Goal: Transaction & Acquisition: Purchase product/service

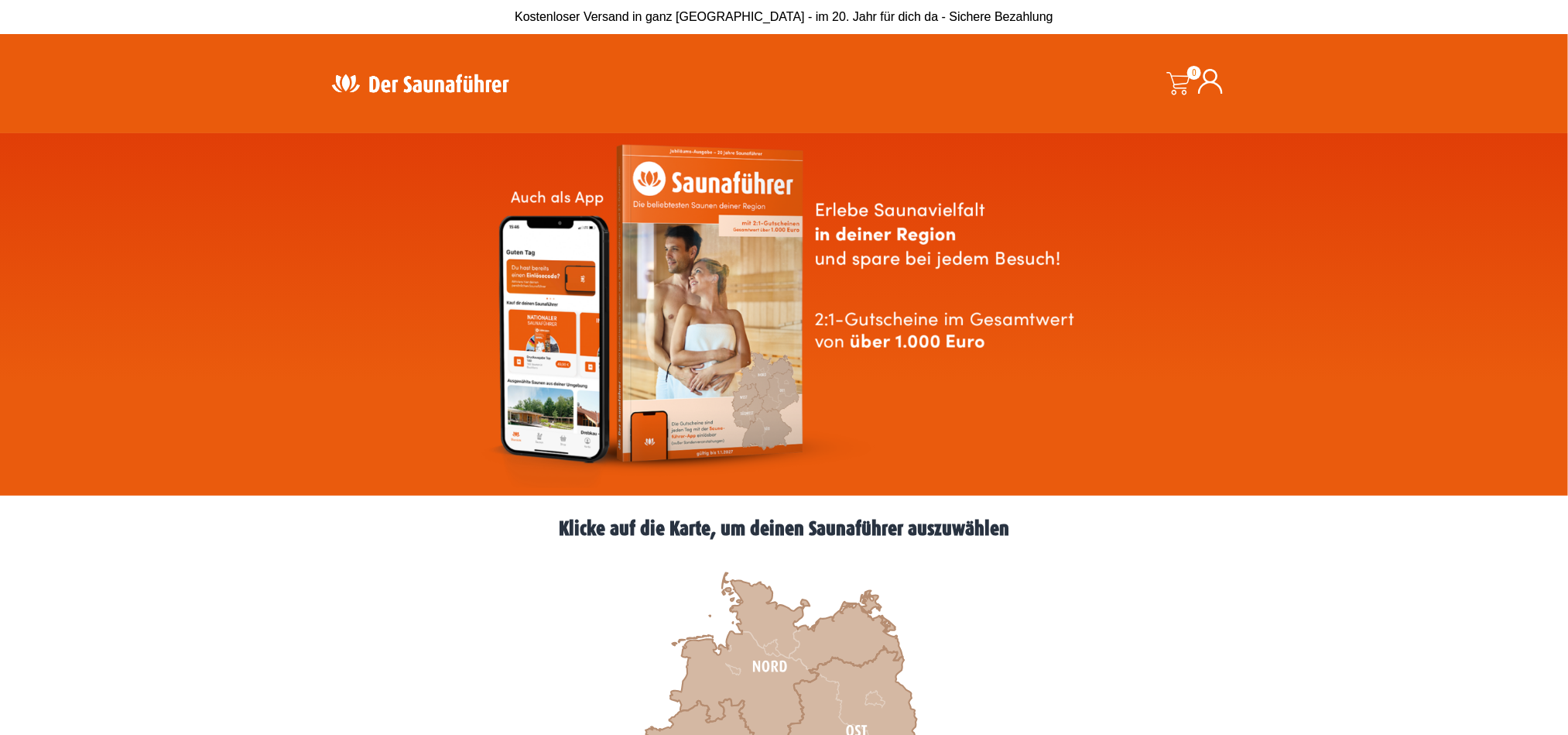
click at [1207, 75] on icon at bounding box center [1210, 81] width 25 height 25
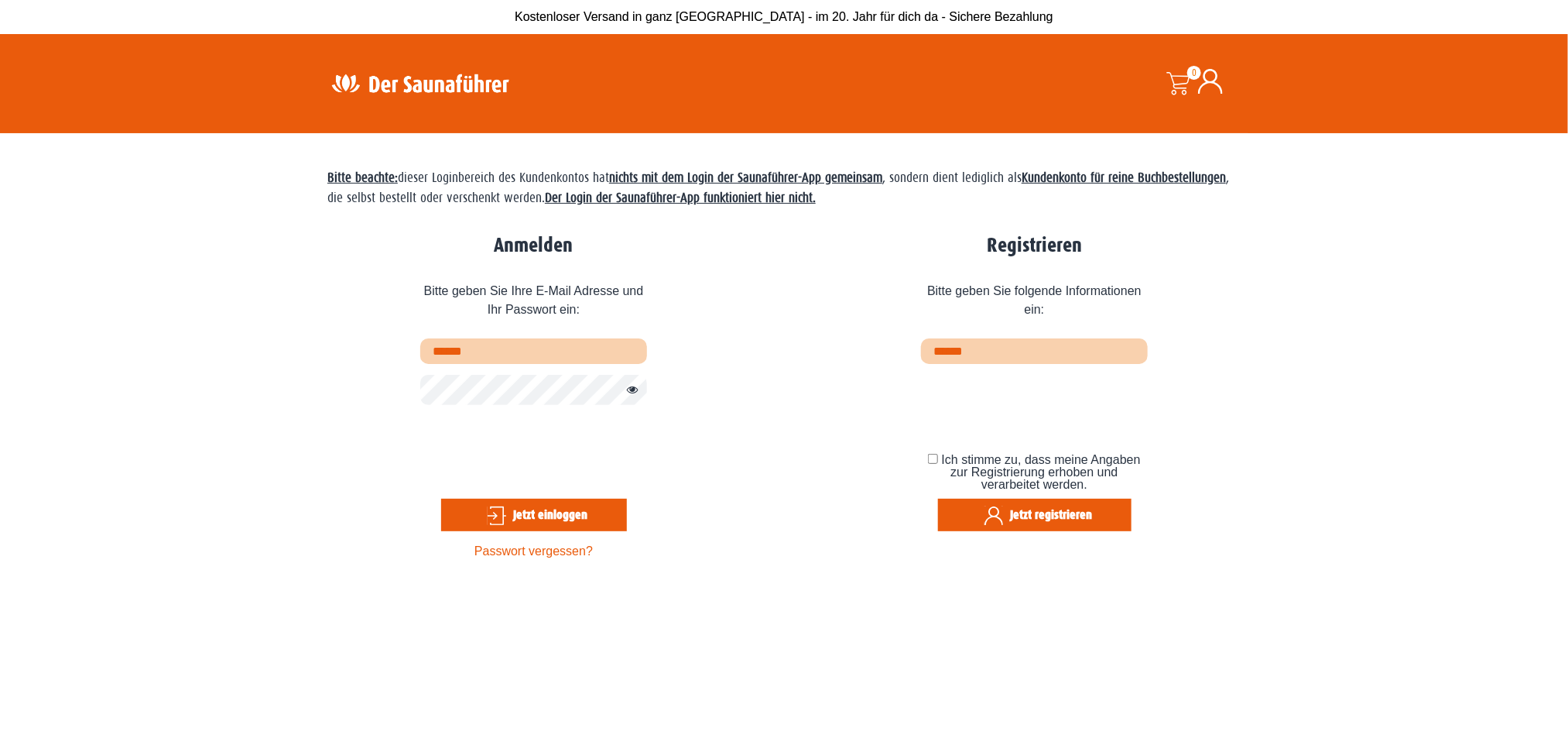
click at [547, 352] on input "text" at bounding box center [534, 352] width 227 height 26
click at [618, 358] on input "**********" at bounding box center [534, 352] width 227 height 26
type input "**********"
click at [582, 409] on form "**********" at bounding box center [534, 450] width 227 height 223
click at [525, 507] on button "Jetzt einloggen" at bounding box center [534, 515] width 186 height 33
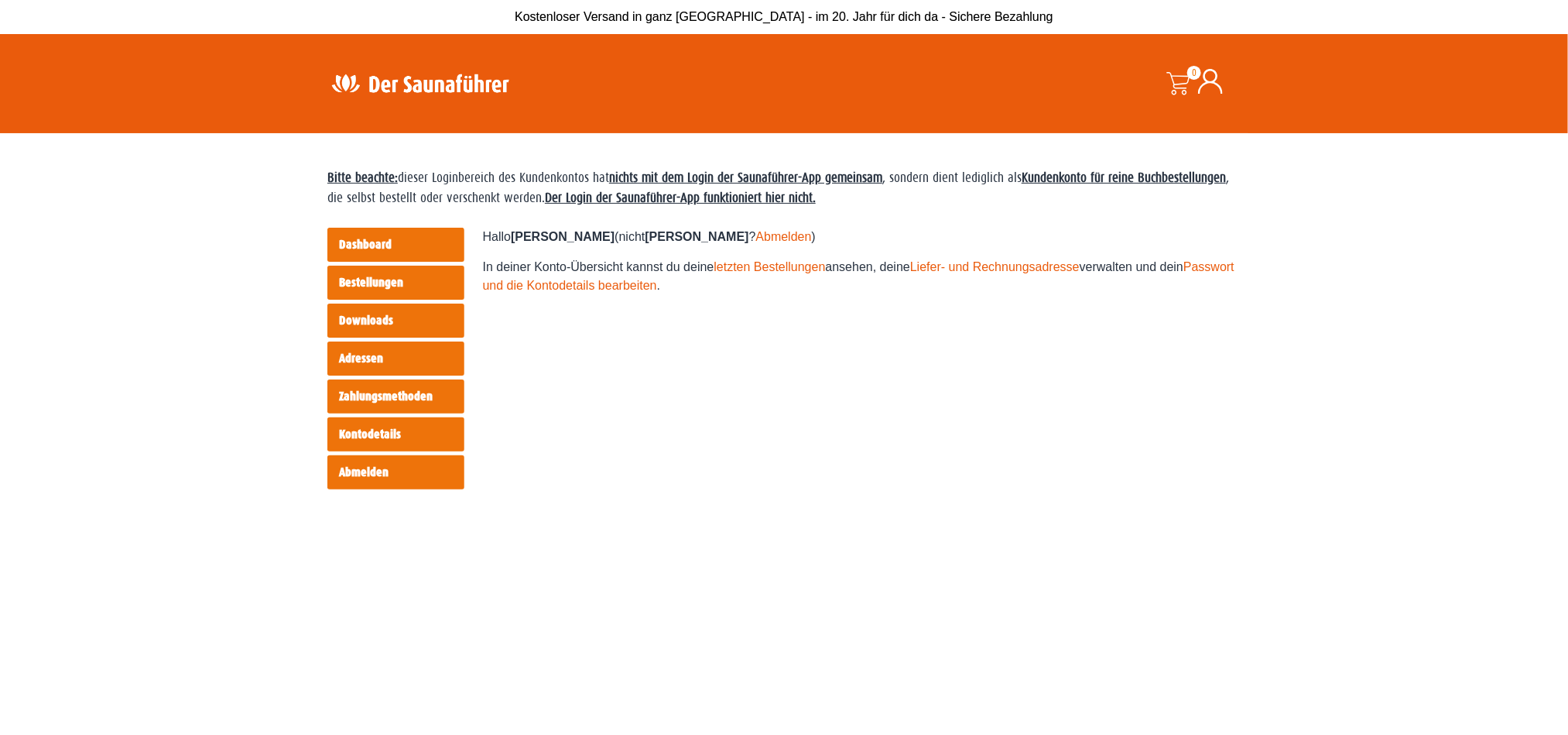
click at [1185, 91] on span at bounding box center [1177, 83] width 23 height 23
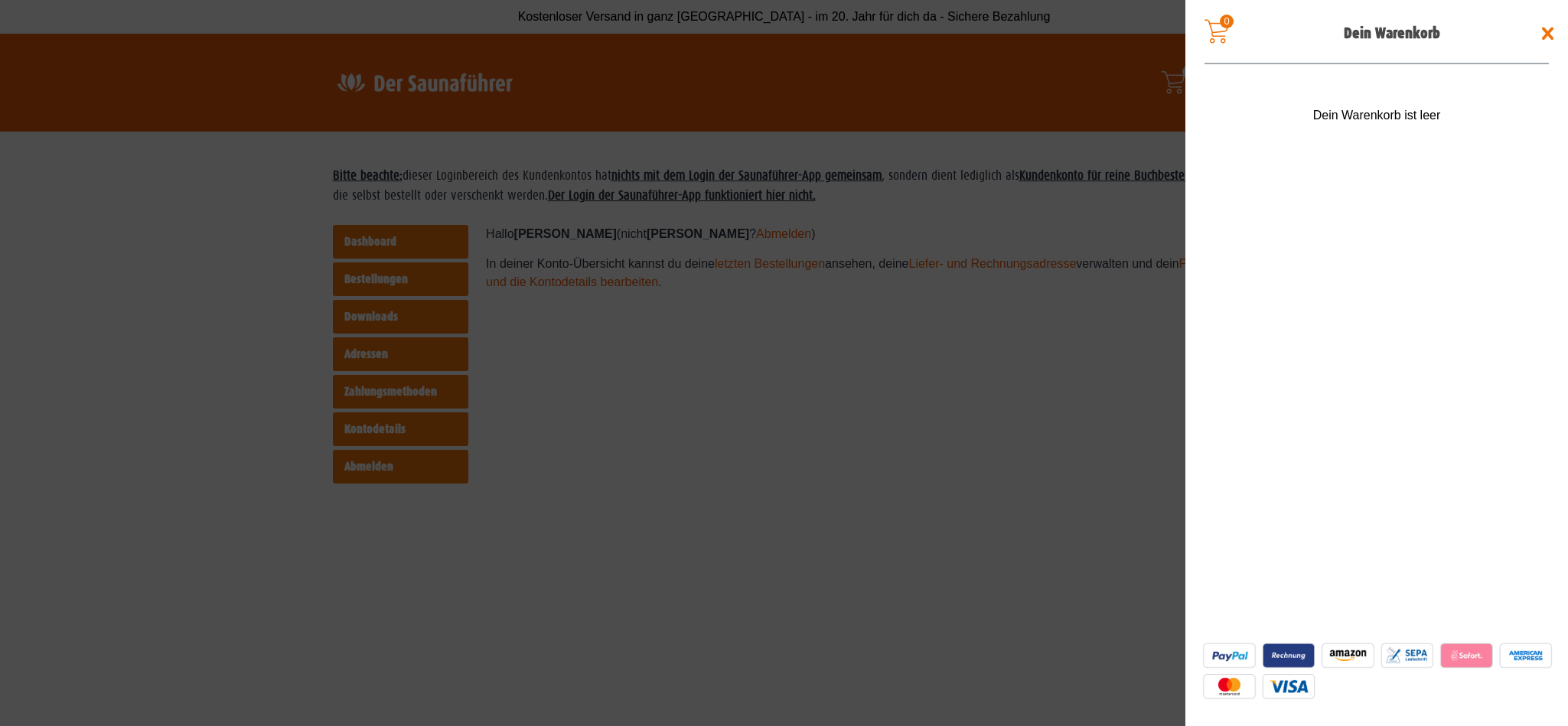
click at [558, 244] on span at bounding box center [784, 363] width 1568 height 726
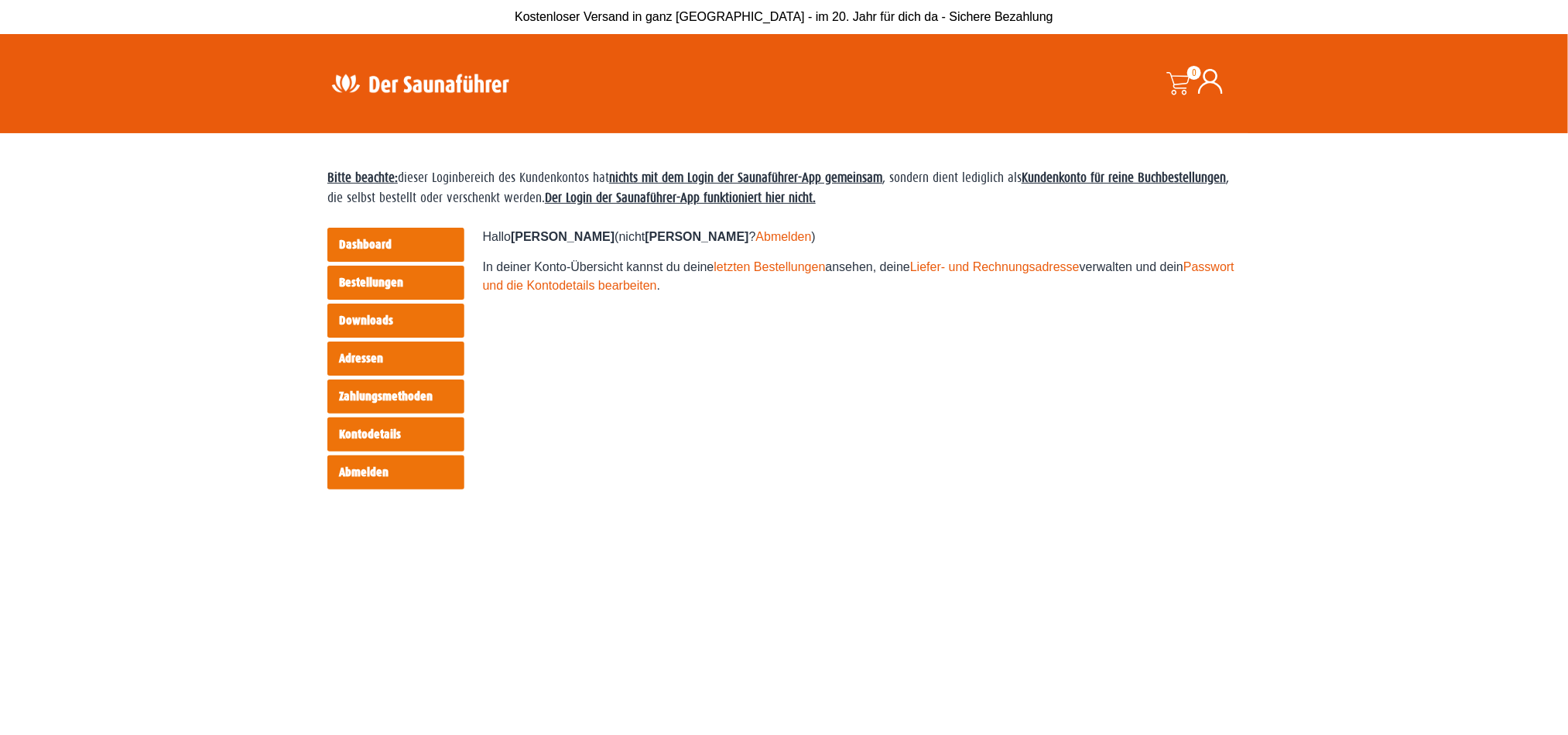
click at [488, 89] on img at bounding box center [420, 83] width 201 height 30
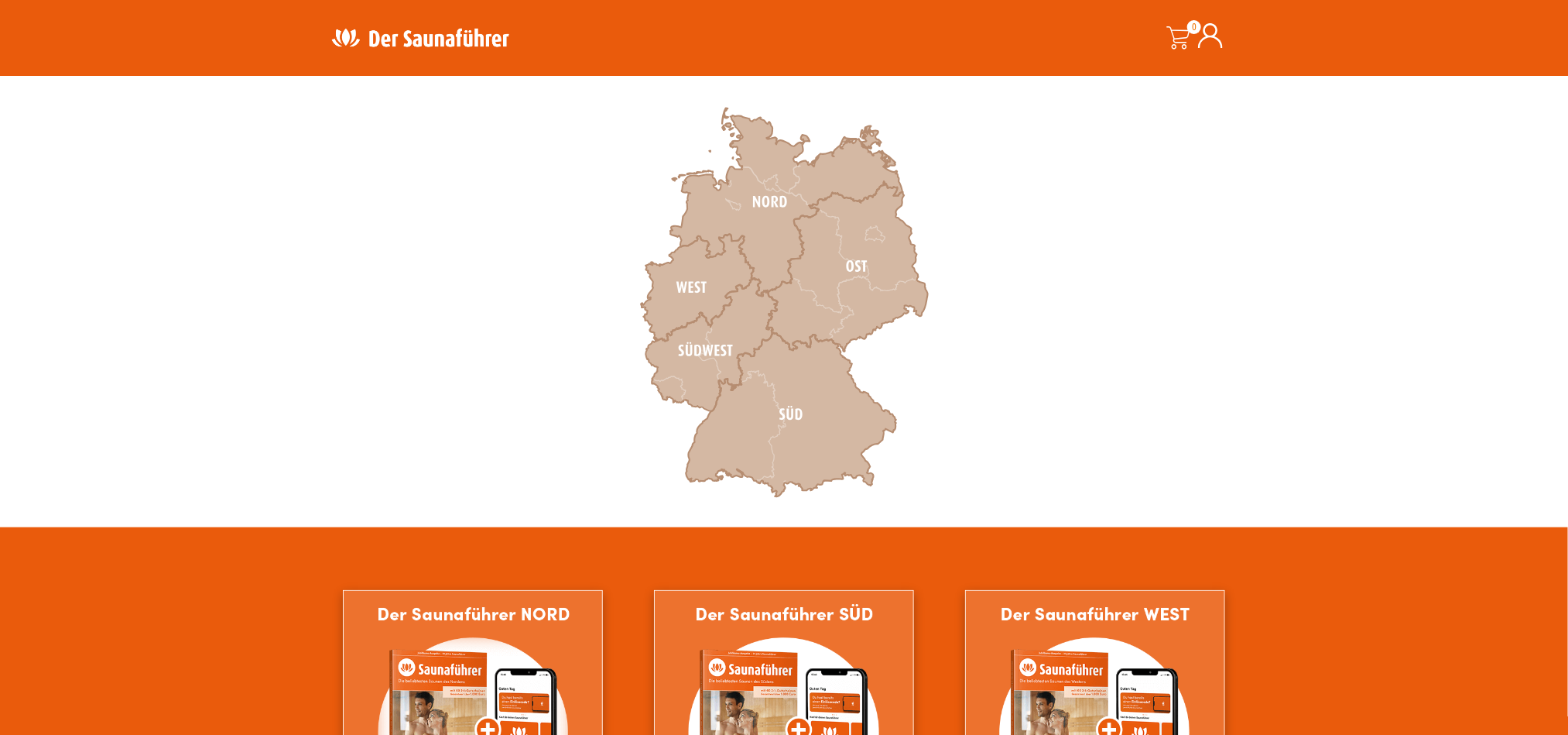
click at [701, 289] on icon at bounding box center [697, 288] width 112 height 107
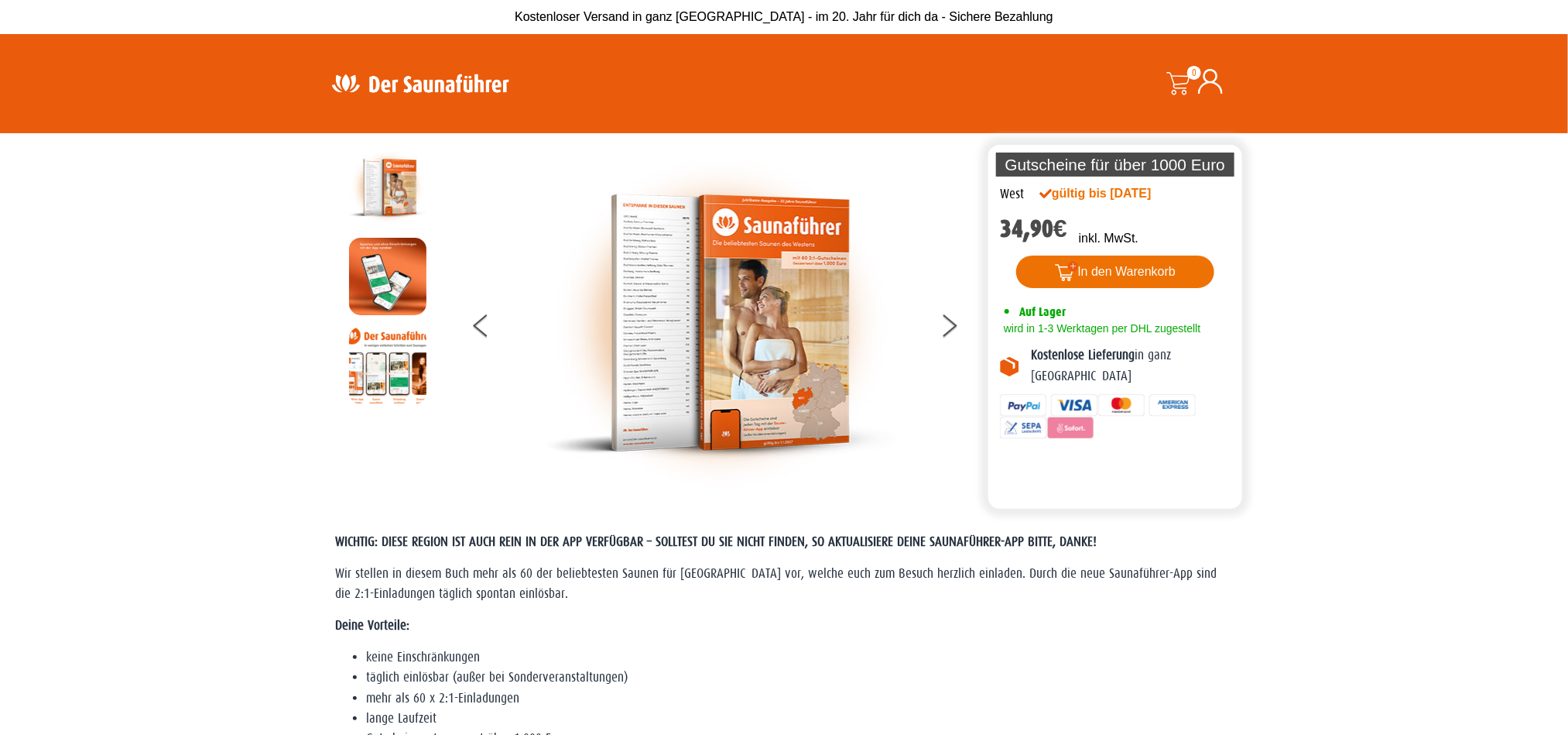
click at [1079, 280] on button "In den Warenkorb" at bounding box center [1116, 271] width 199 height 33
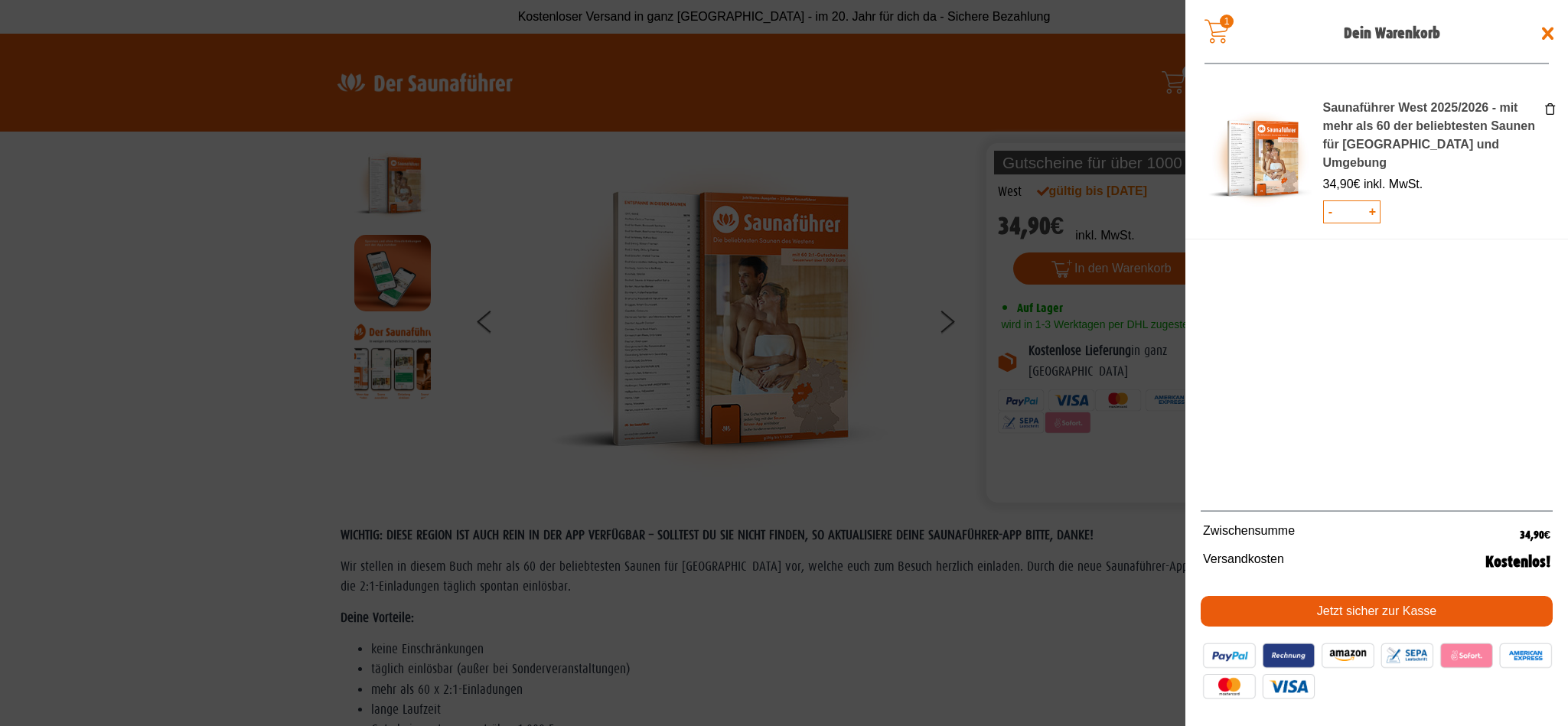
click at [1356, 603] on link "Jetzt sicher zur Kasse" at bounding box center [1376, 610] width 352 height 30
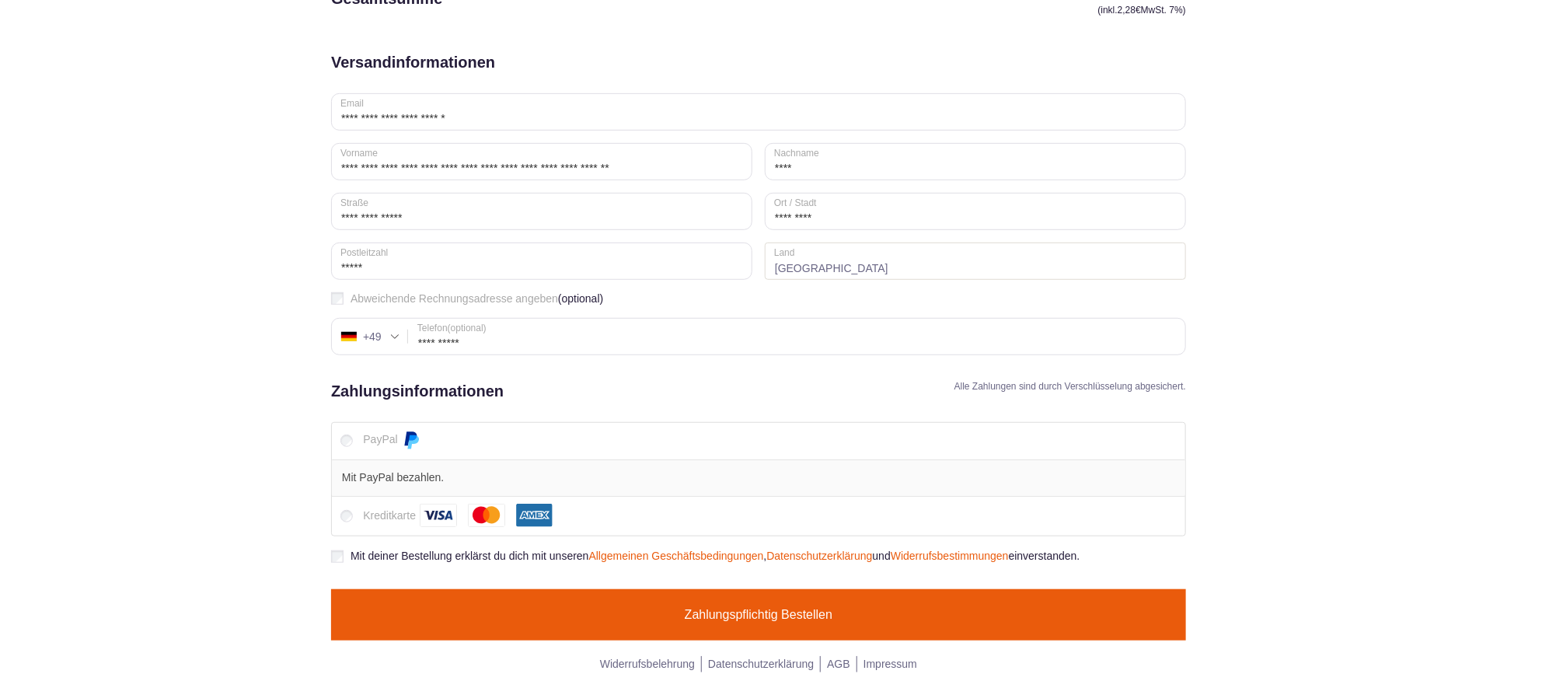
scroll to position [383, 0]
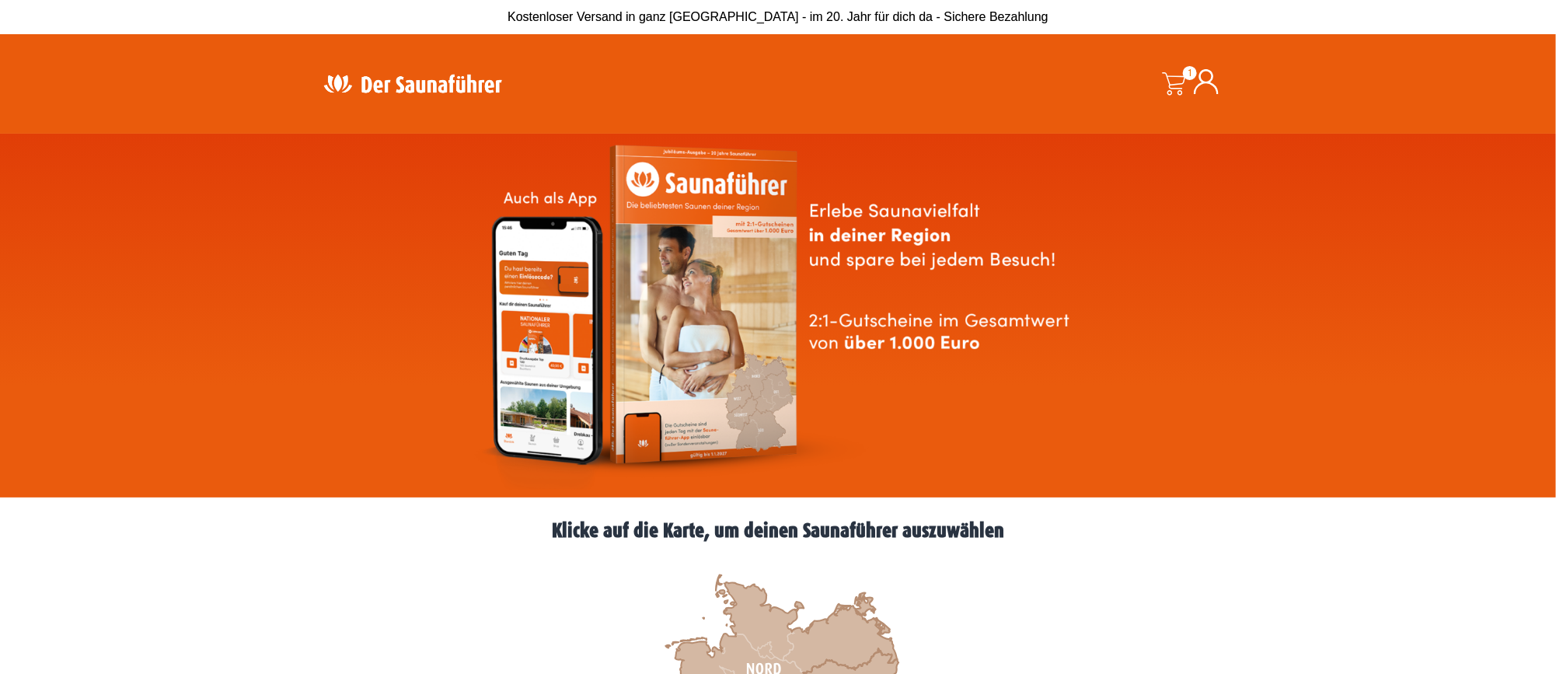
click at [1215, 82] on icon at bounding box center [1206, 81] width 25 height 25
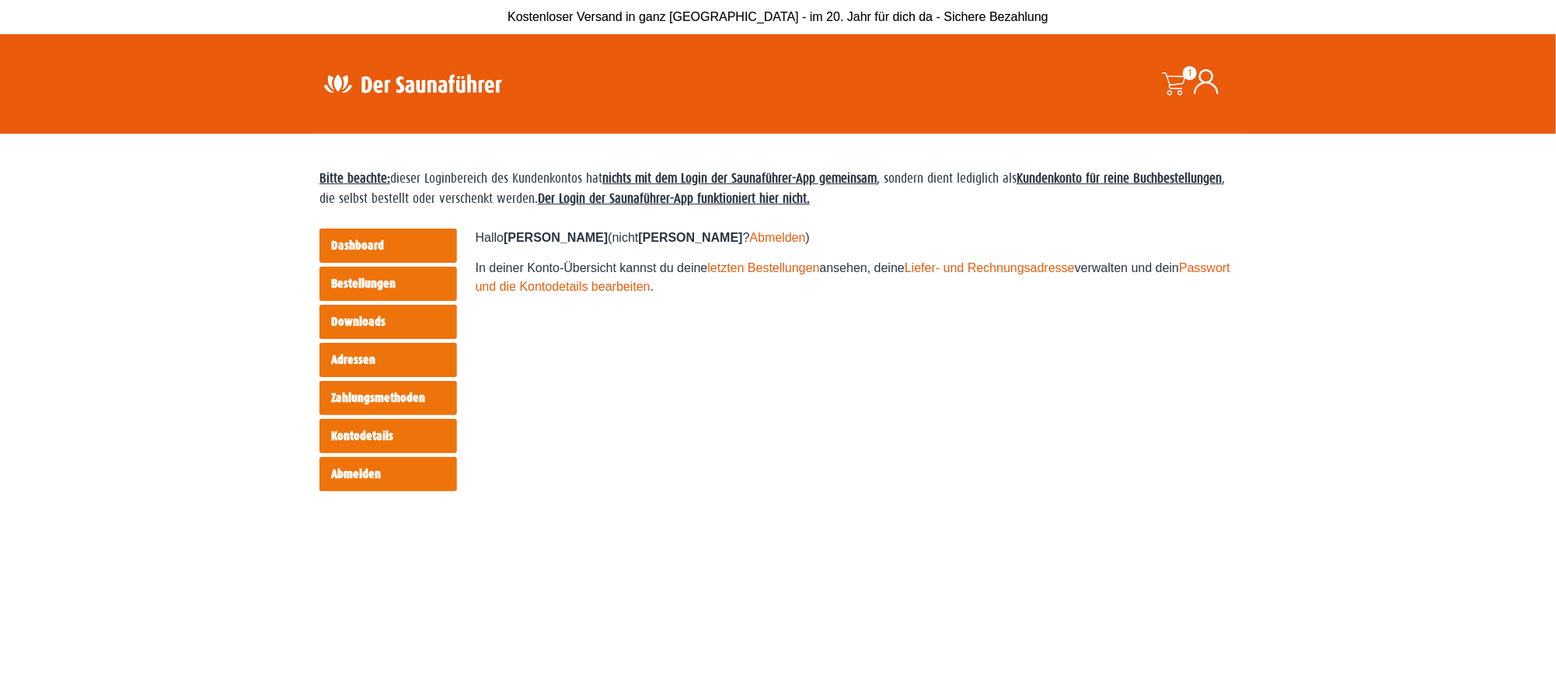
click at [750, 236] on link "Abmelden" at bounding box center [778, 237] width 56 height 13
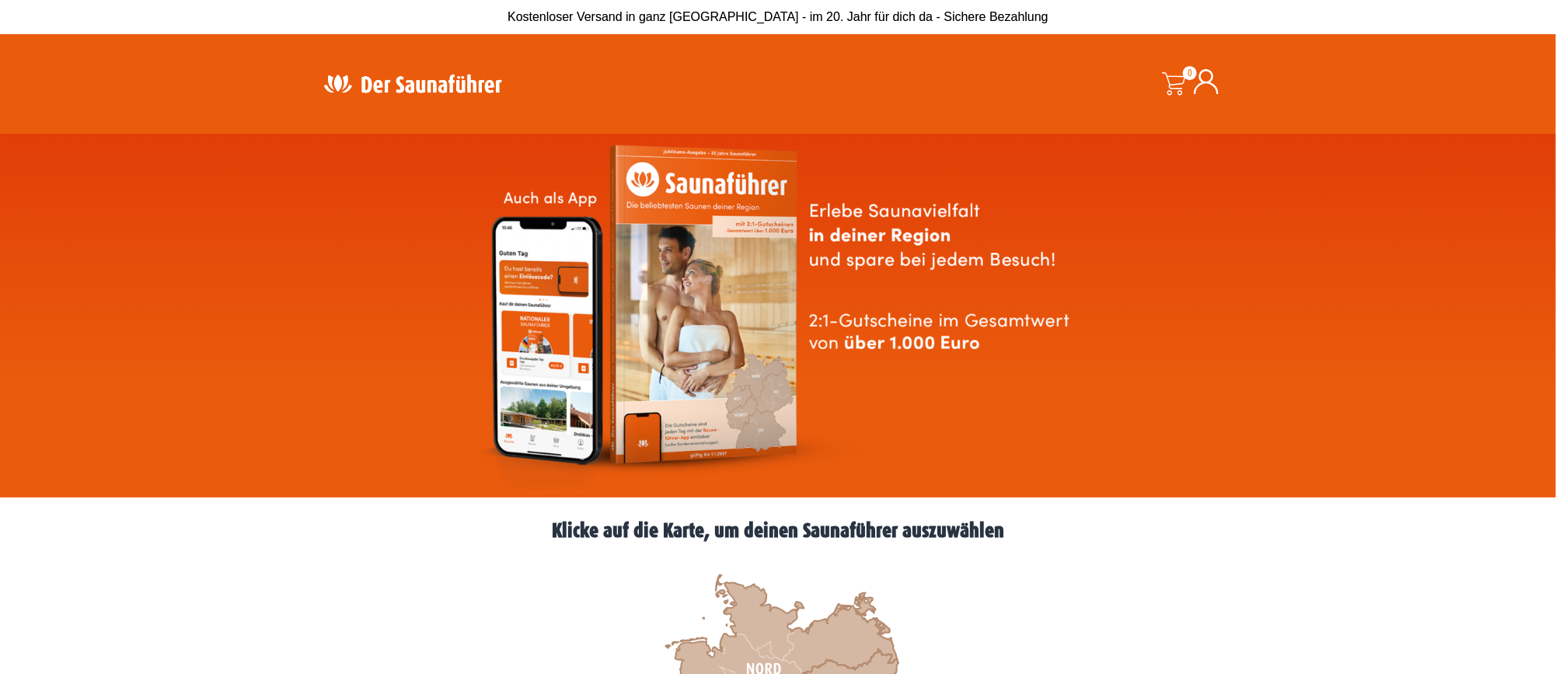
click at [1208, 96] on div at bounding box center [1206, 84] width 25 height 30
click at [1208, 87] on icon at bounding box center [1206, 81] width 25 height 25
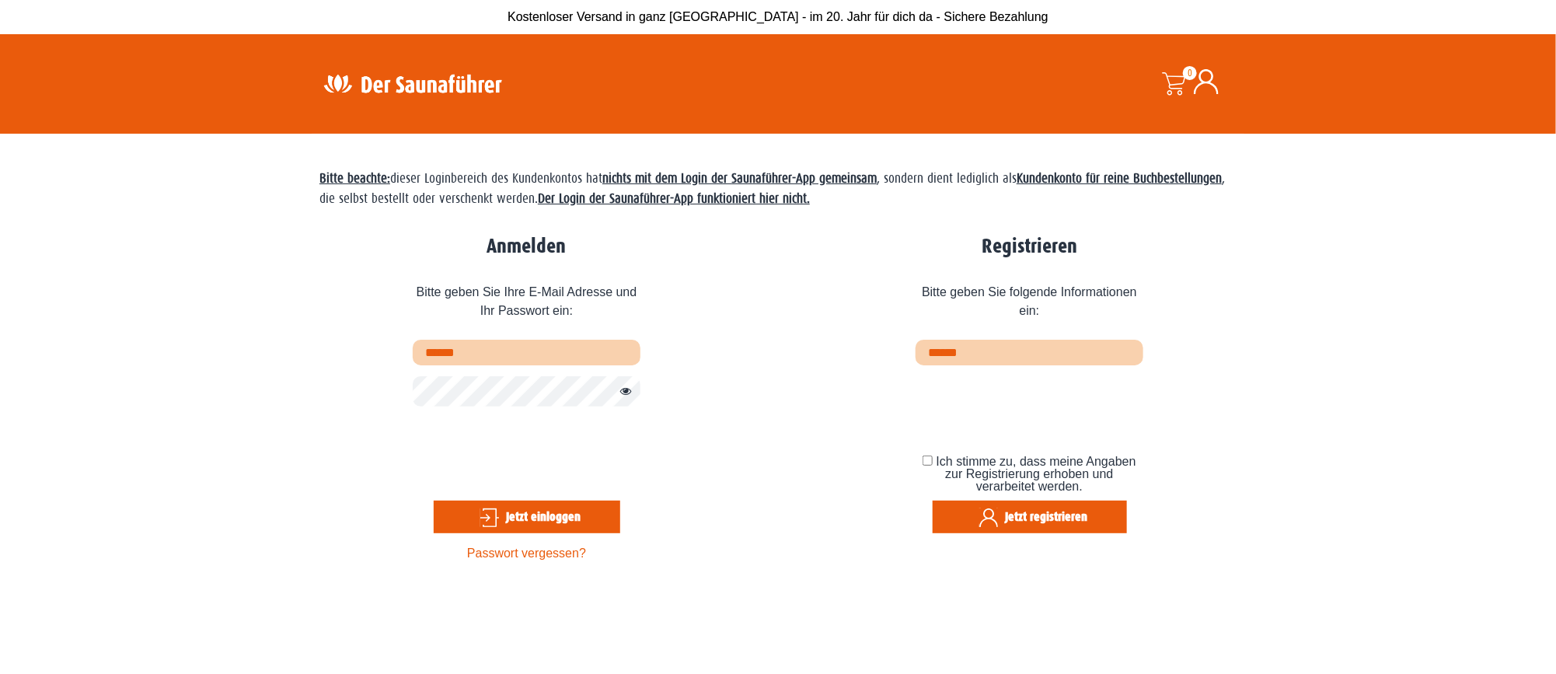
drag, startPoint x: 0, startPoint y: 0, endPoint x: 588, endPoint y: 360, distance: 689.0
click at [588, 360] on input "text" at bounding box center [527, 353] width 228 height 26
type input "**********"
click at [563, 529] on button "Jetzt einloggen" at bounding box center [527, 517] width 187 height 33
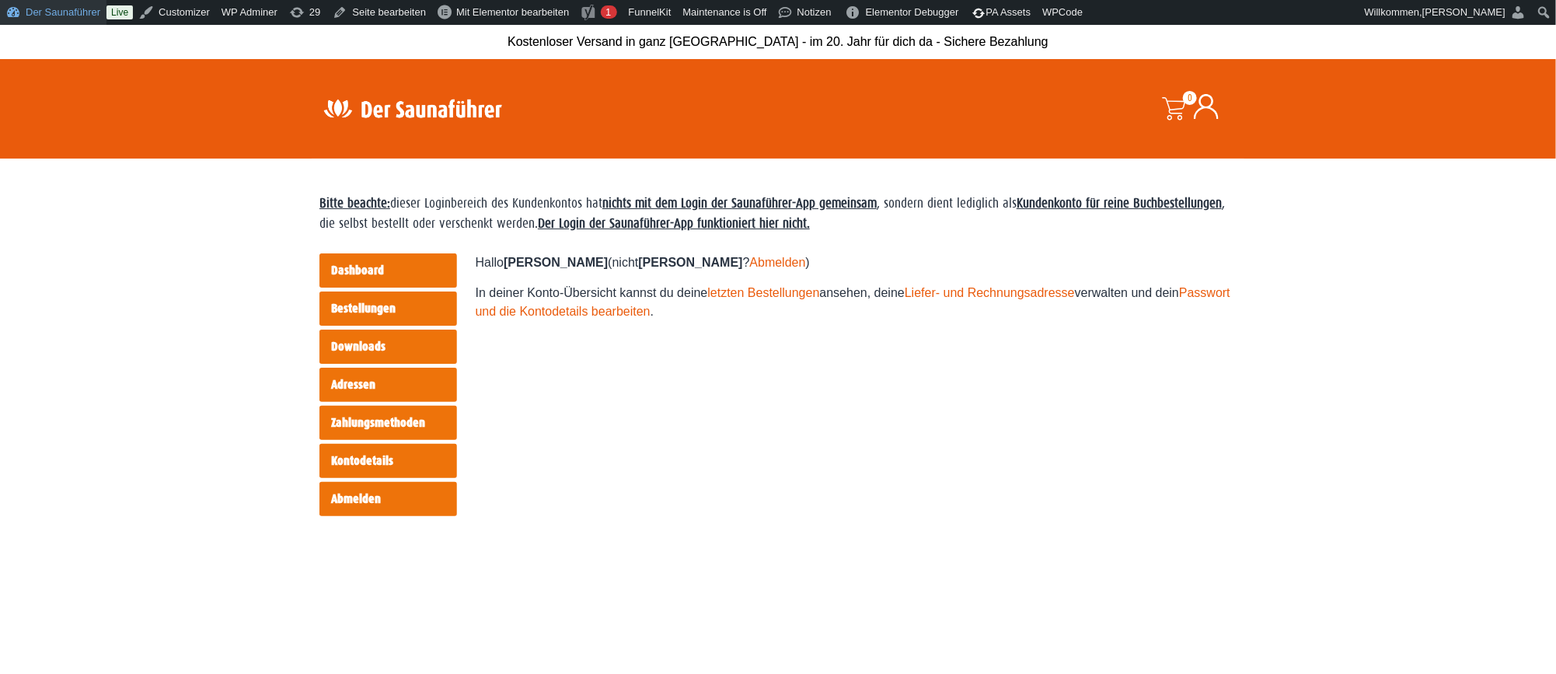
click at [82, 9] on link "Der Saunaführer" at bounding box center [53, 12] width 106 height 25
